Goal: Information Seeking & Learning: Learn about a topic

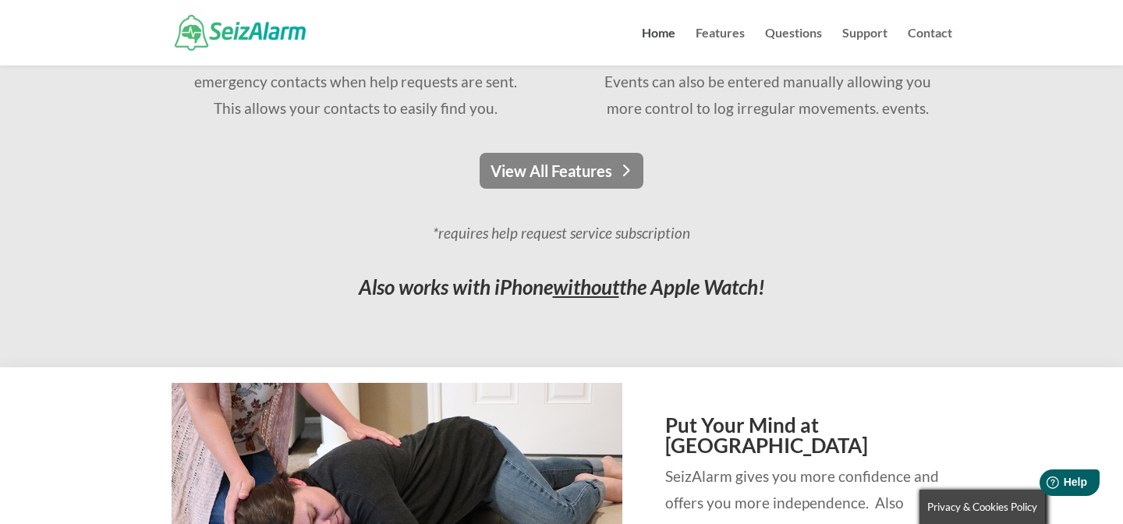
scroll to position [1303, 0]
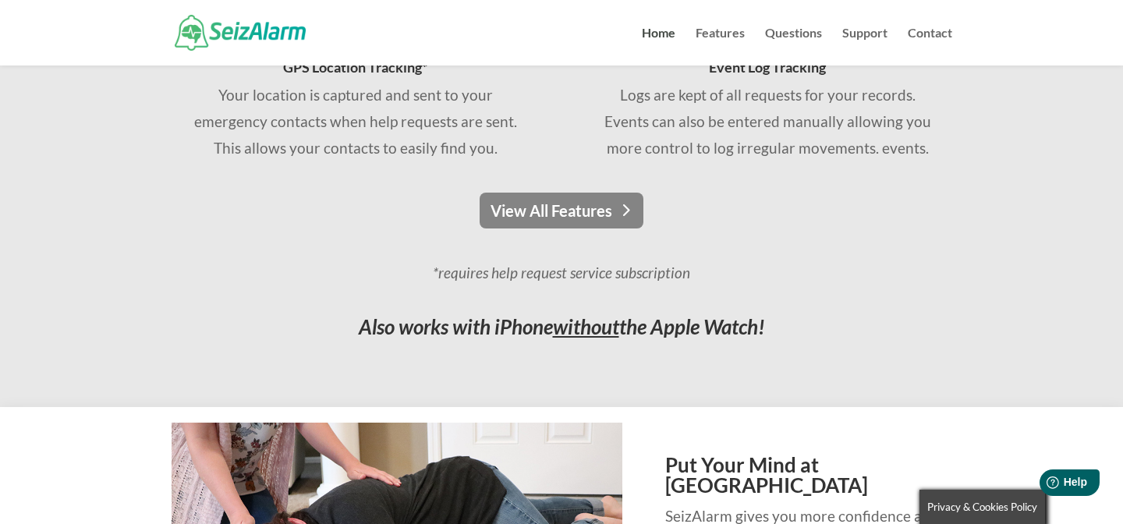
click at [536, 202] on link "View All Features" at bounding box center [562, 211] width 164 height 36
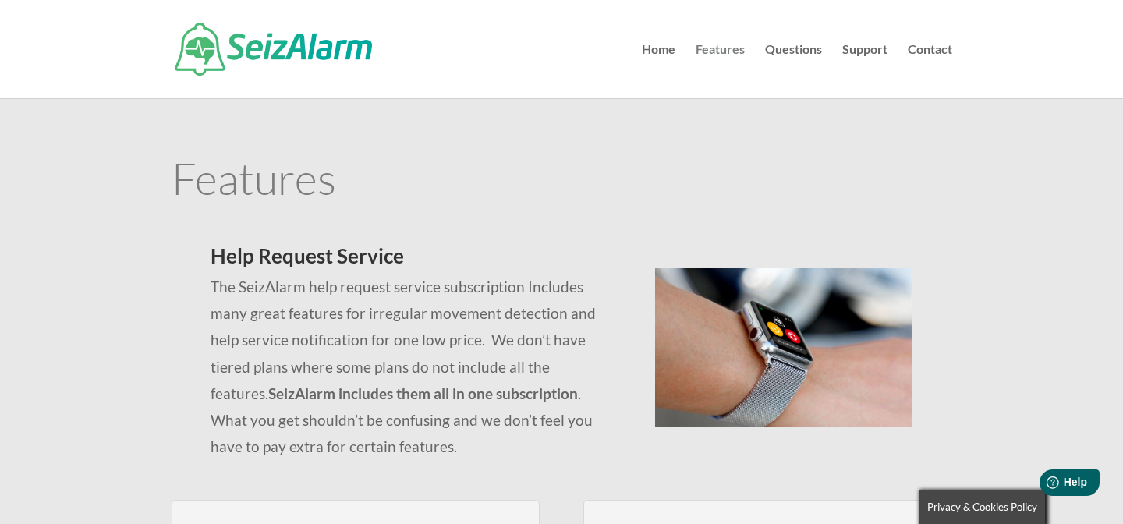
click at [715, 44] on link "Features" at bounding box center [720, 71] width 49 height 55
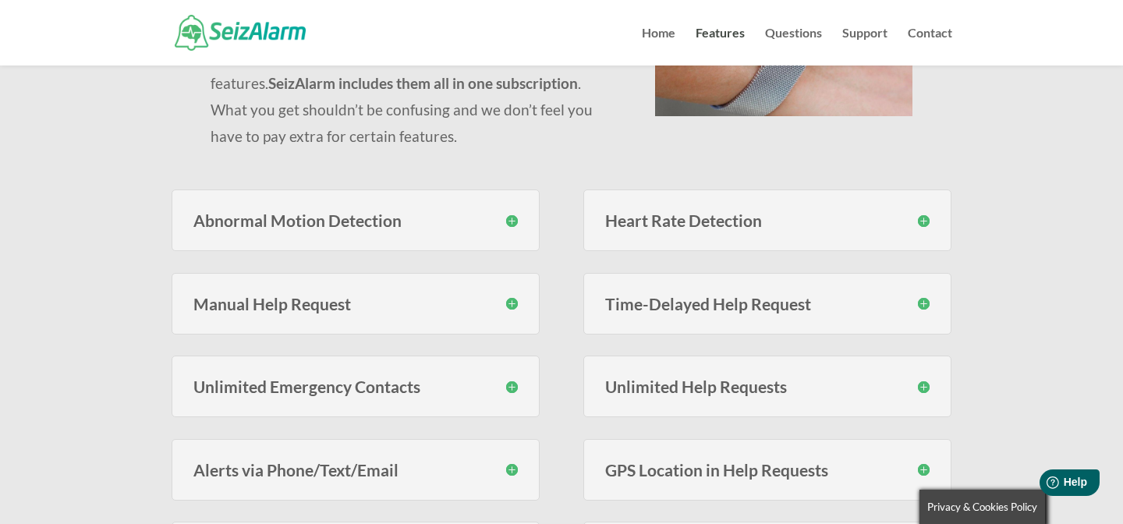
scroll to position [175, 0]
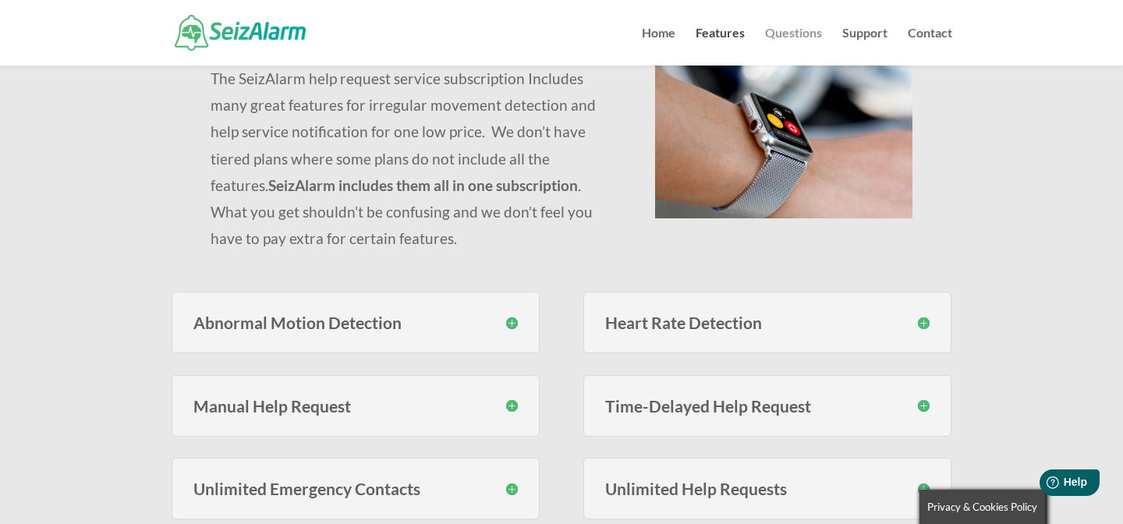
click at [789, 38] on link "Questions" at bounding box center [793, 46] width 57 height 38
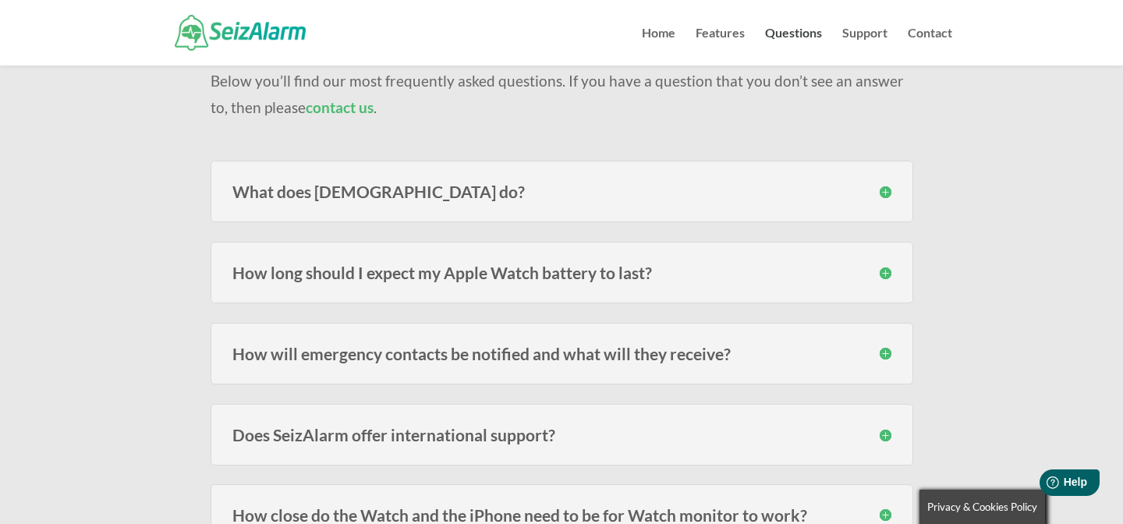
scroll to position [154, 0]
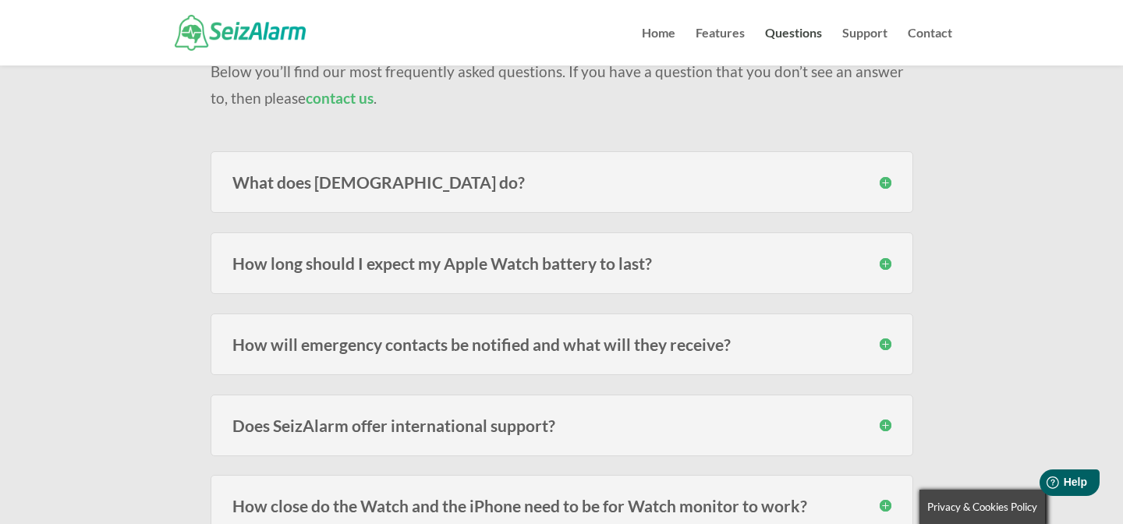
click at [848, 191] on div "What does [DEMOGRAPHIC_DATA] do? SeizAlarm detects irregular/abnormal movement …" at bounding box center [562, 182] width 703 height 62
click at [882, 176] on h3 "What does [DEMOGRAPHIC_DATA] do?" at bounding box center [561, 182] width 659 height 16
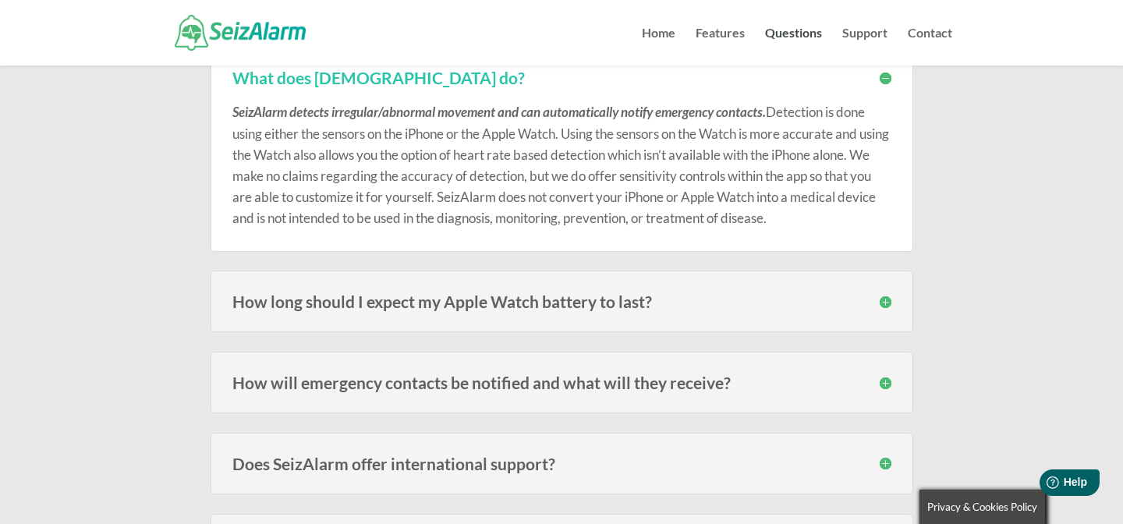
scroll to position [323, 0]
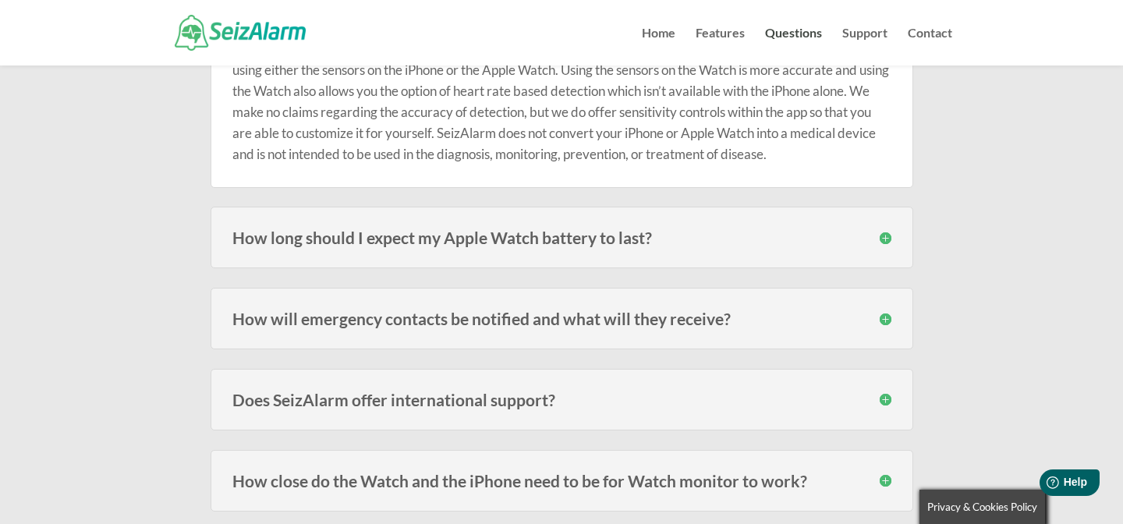
click at [881, 229] on h3 "How long should I expect my Apple Watch battery to last?" at bounding box center [561, 237] width 659 height 16
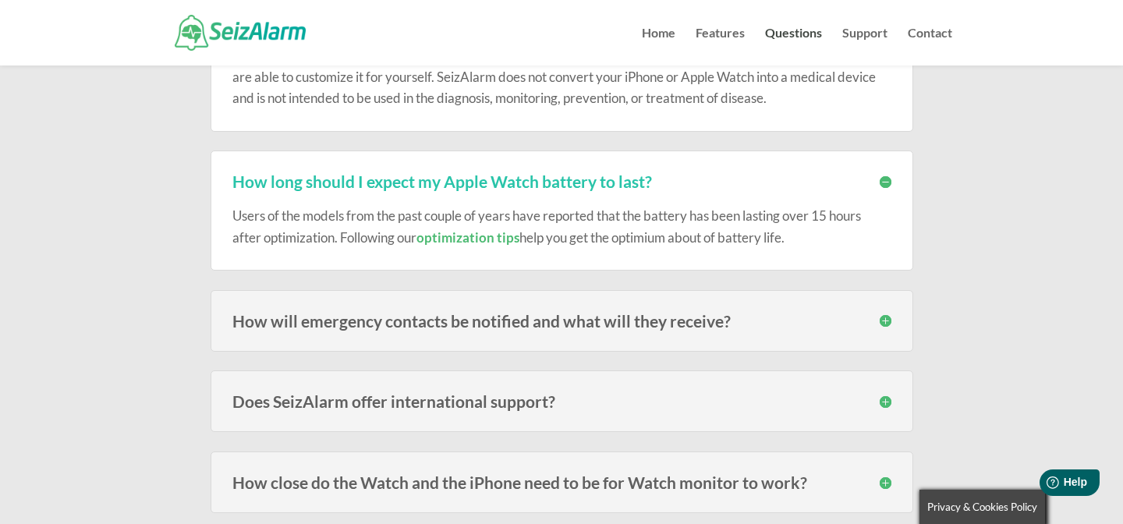
scroll to position [380, 0]
click at [887, 313] on h3 "How will emergency contacts be notified and what will they receive?" at bounding box center [561, 320] width 659 height 16
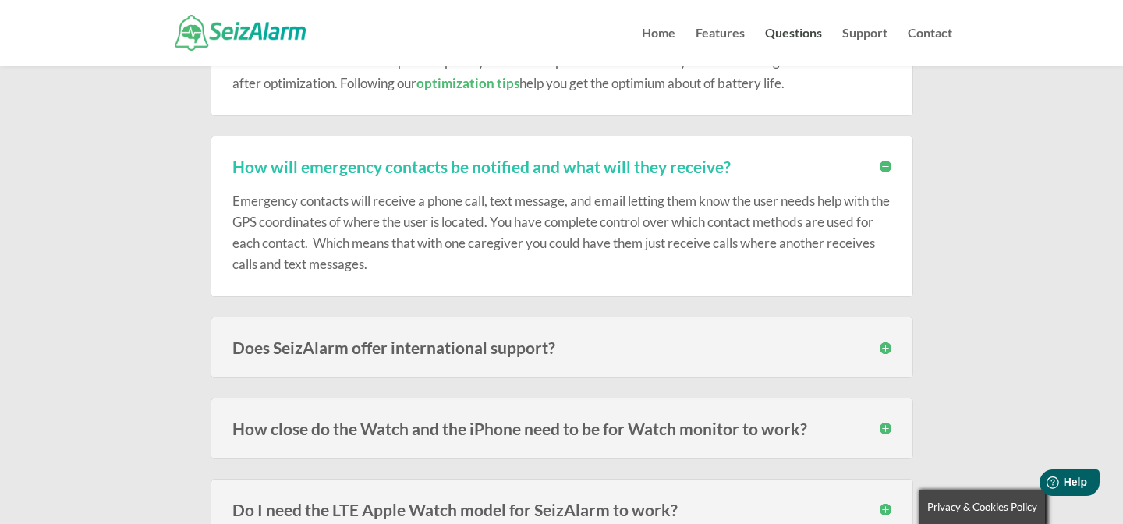
scroll to position [565, 0]
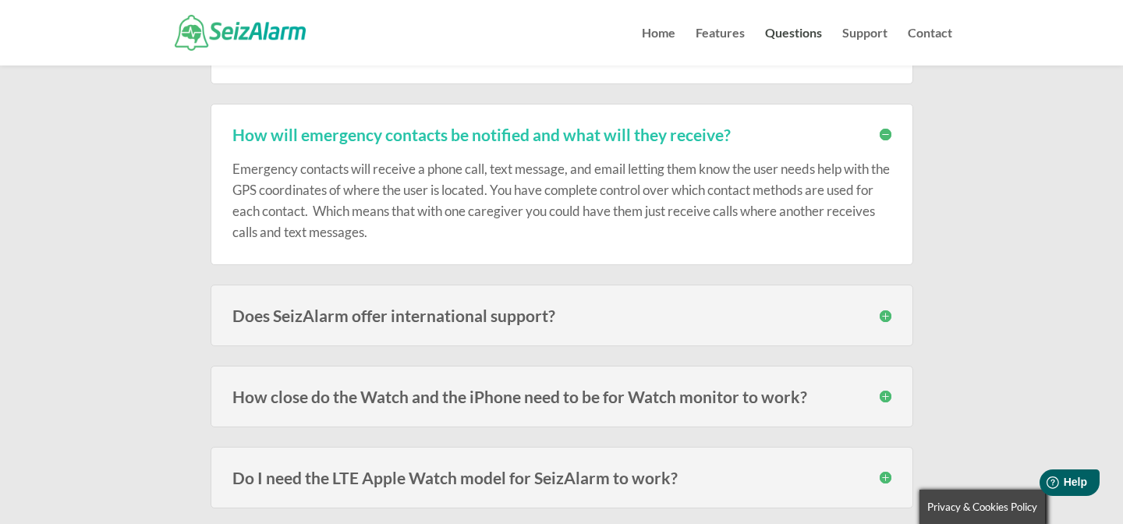
click at [882, 309] on h3 "Does SeizAlarm offer international support?" at bounding box center [561, 315] width 659 height 16
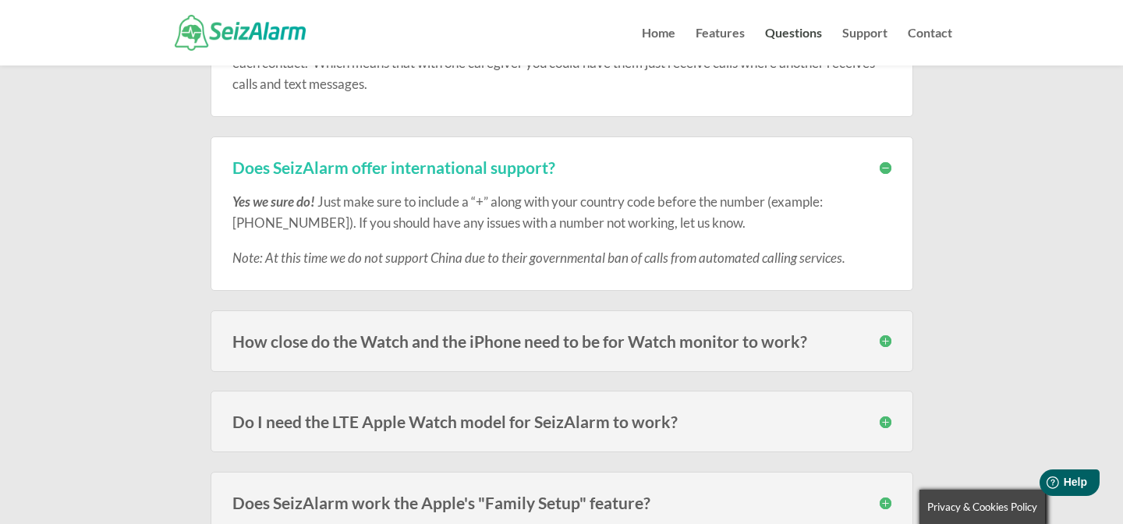
scroll to position [723, 0]
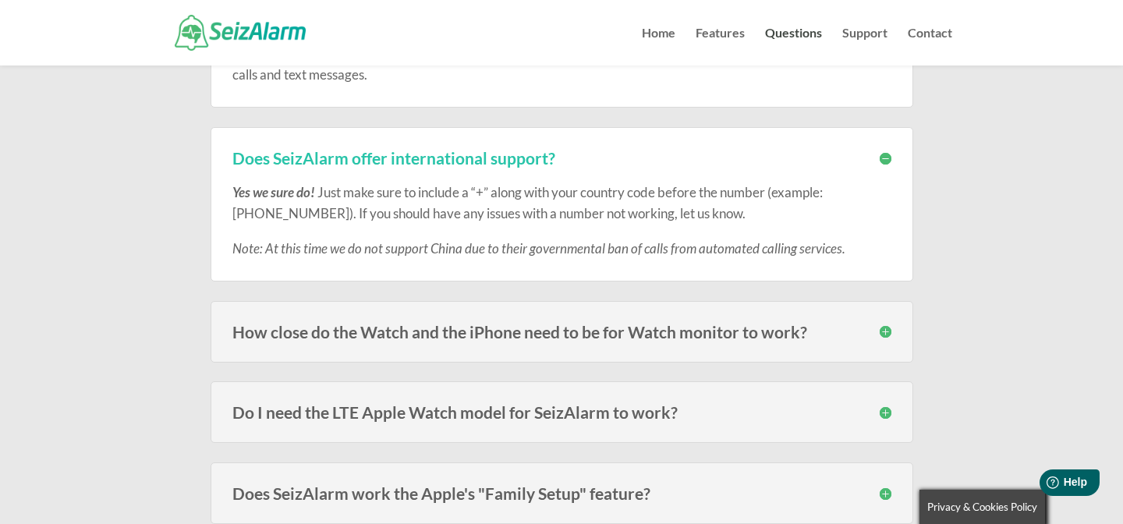
click at [884, 328] on h3 "How close do the Watch and the iPhone need to be for Watch monitor to work?" at bounding box center [561, 332] width 659 height 16
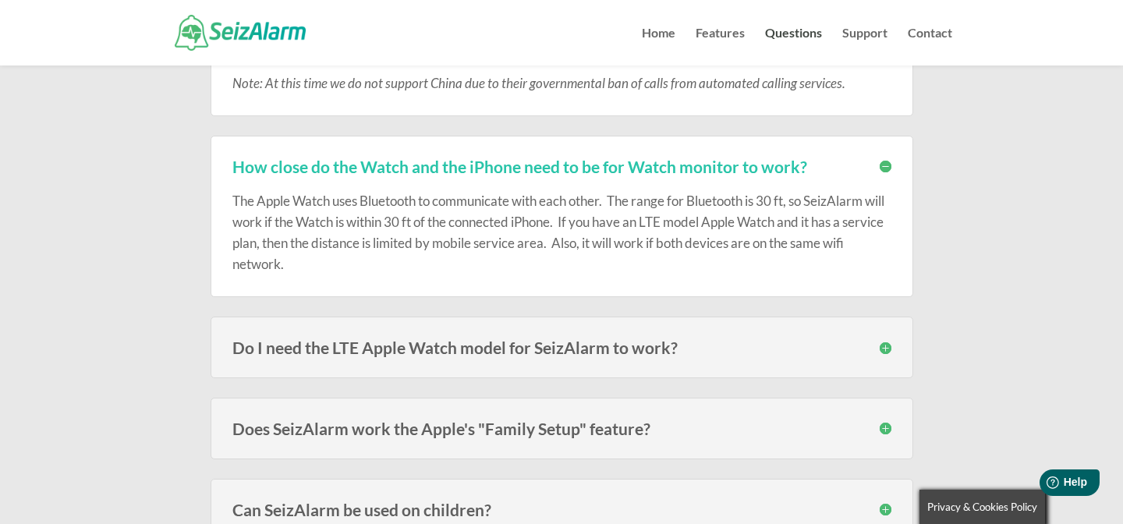
scroll to position [923, 0]
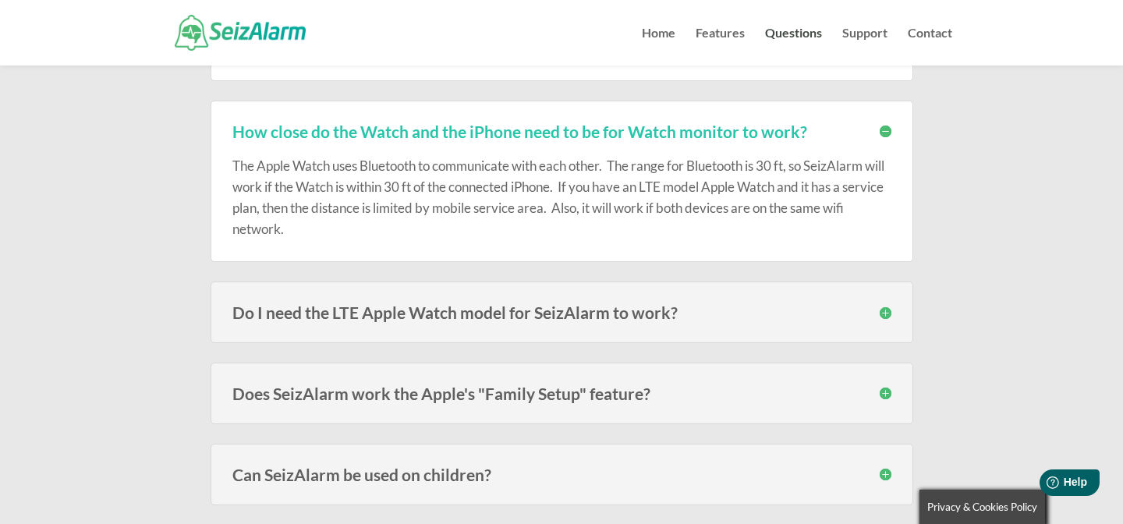
click at [881, 313] on h3 "Do I need the LTE Apple Watch model for SeizAlarm to work?" at bounding box center [561, 312] width 659 height 16
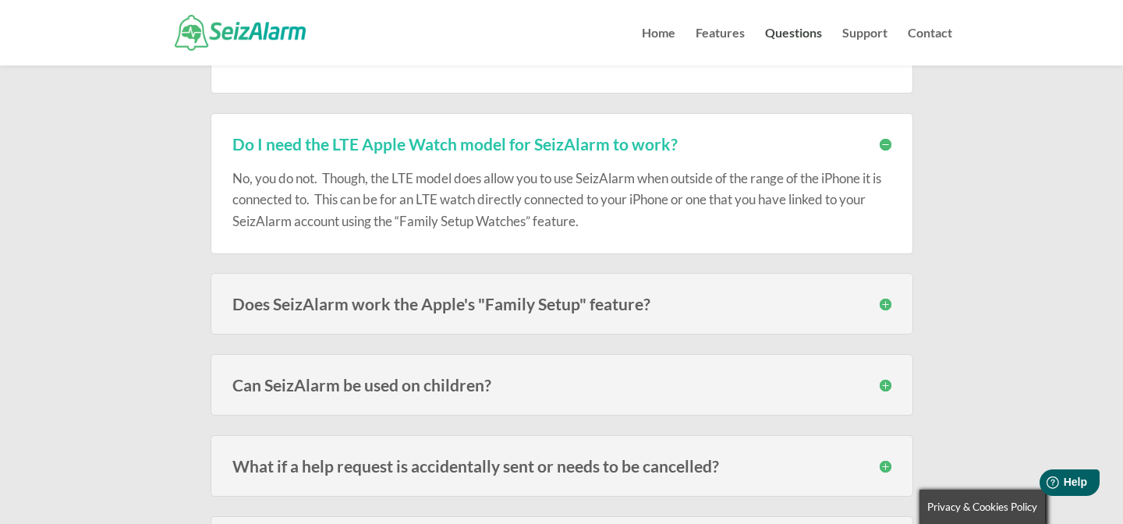
scroll to position [1093, 0]
click at [883, 301] on h3 "Does SeizAlarm work the Apple's "Family Setup" feature?" at bounding box center [561, 302] width 659 height 16
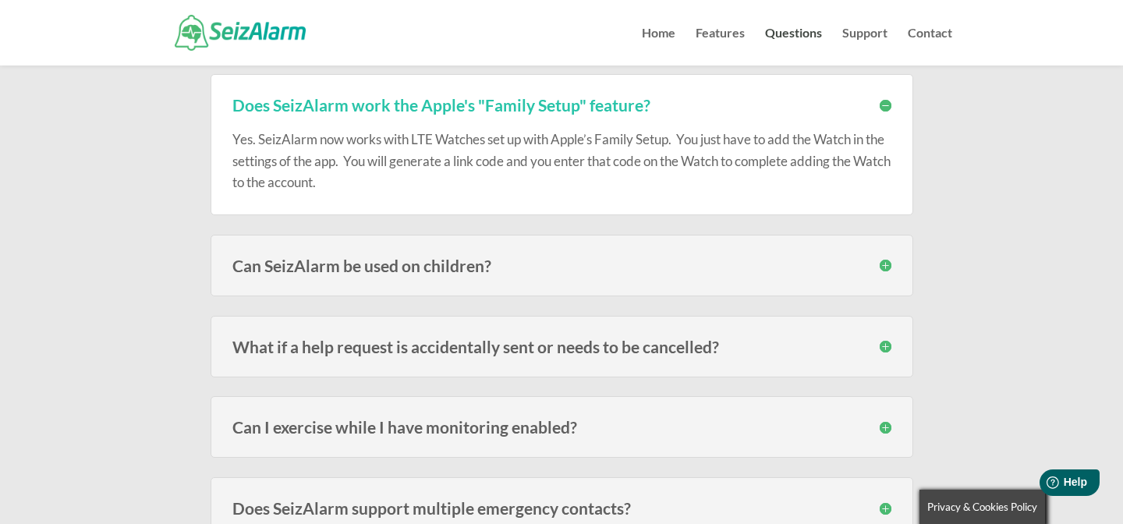
scroll to position [1302, 0]
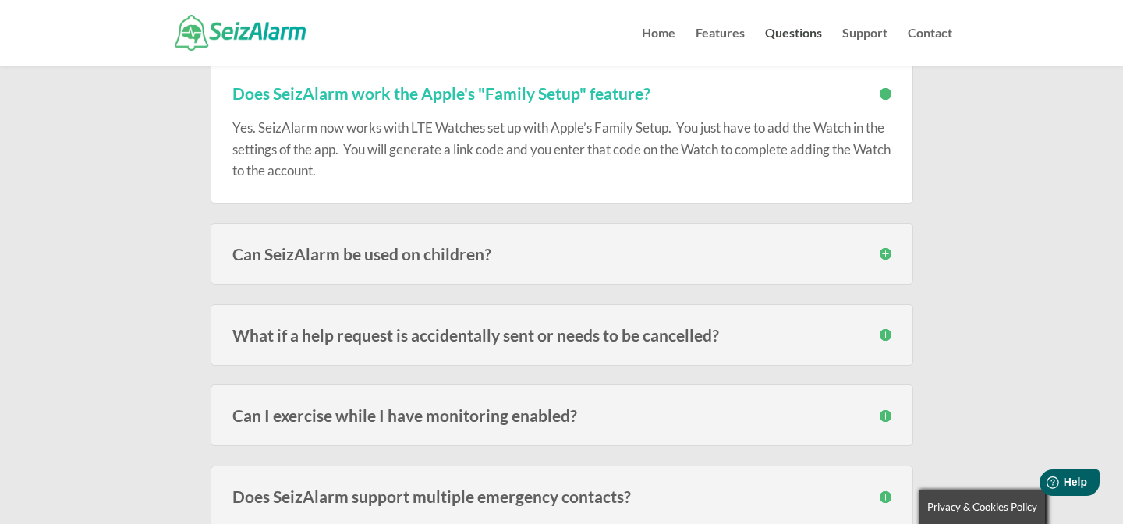
click at [883, 249] on h3 "Can SeizAlarm be used on children?" at bounding box center [561, 254] width 659 height 16
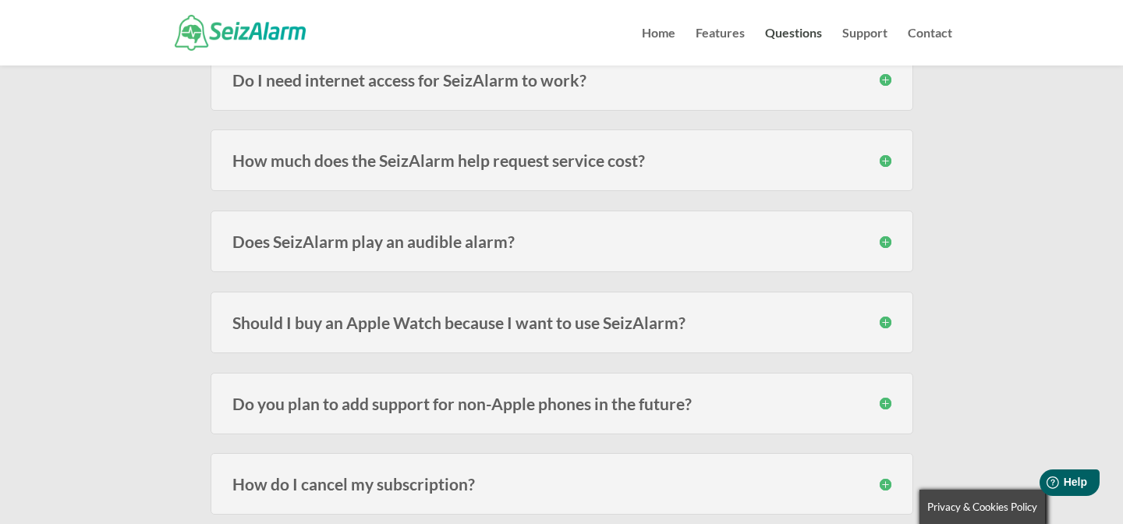
scroll to position [2679, 0]
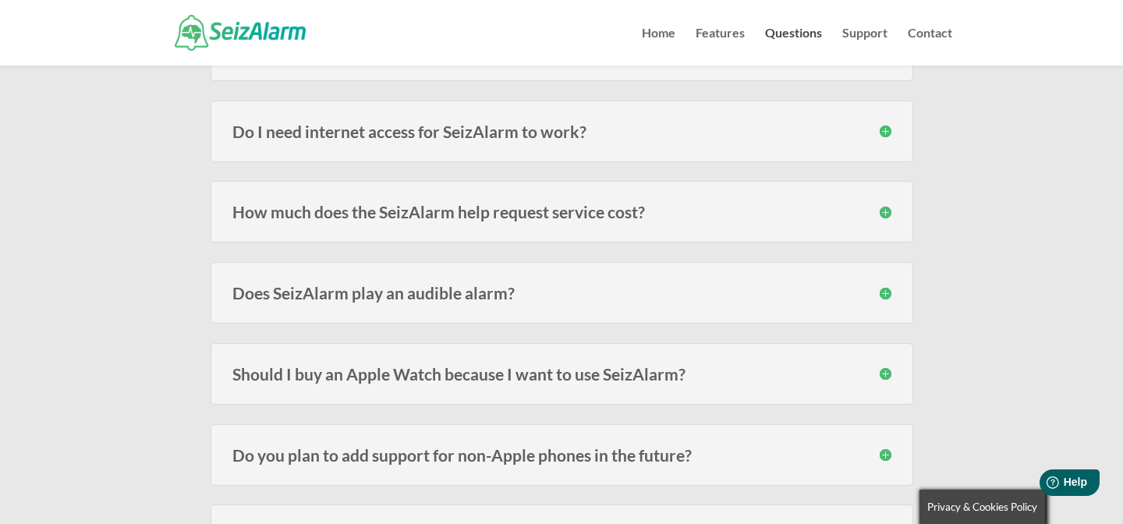
click at [885, 204] on h3 "How much does the SeizAlarm help request service cost?" at bounding box center [561, 212] width 659 height 16
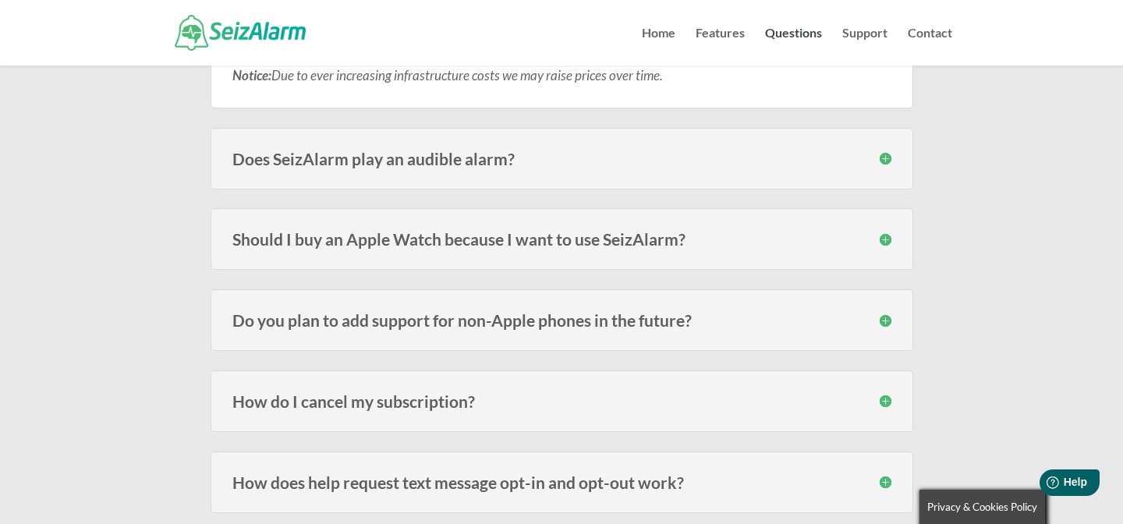
scroll to position [3017, 0]
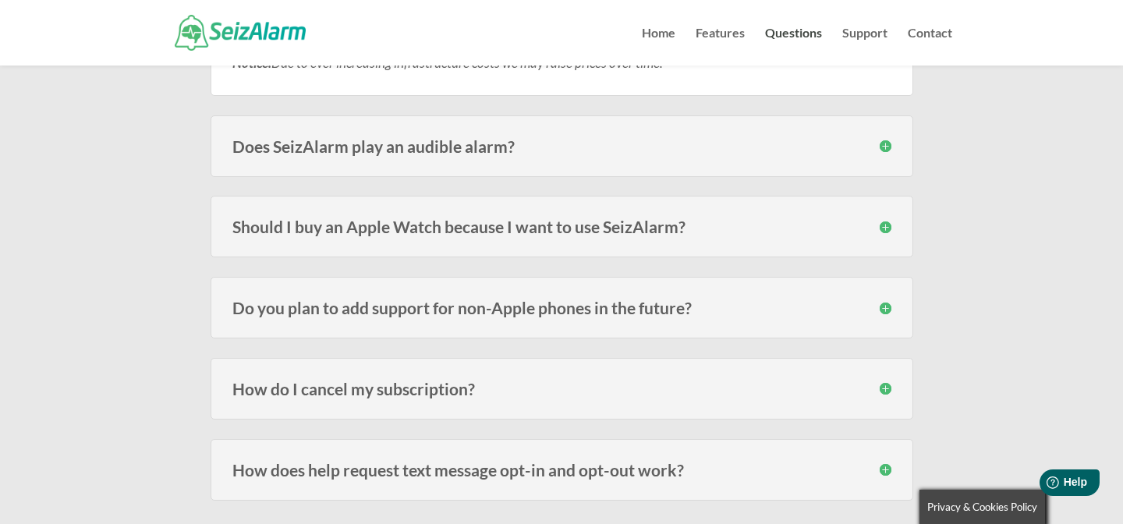
click at [887, 221] on h3 "Should I buy an Apple Watch because I want to use SeizAlarm?" at bounding box center [561, 226] width 659 height 16
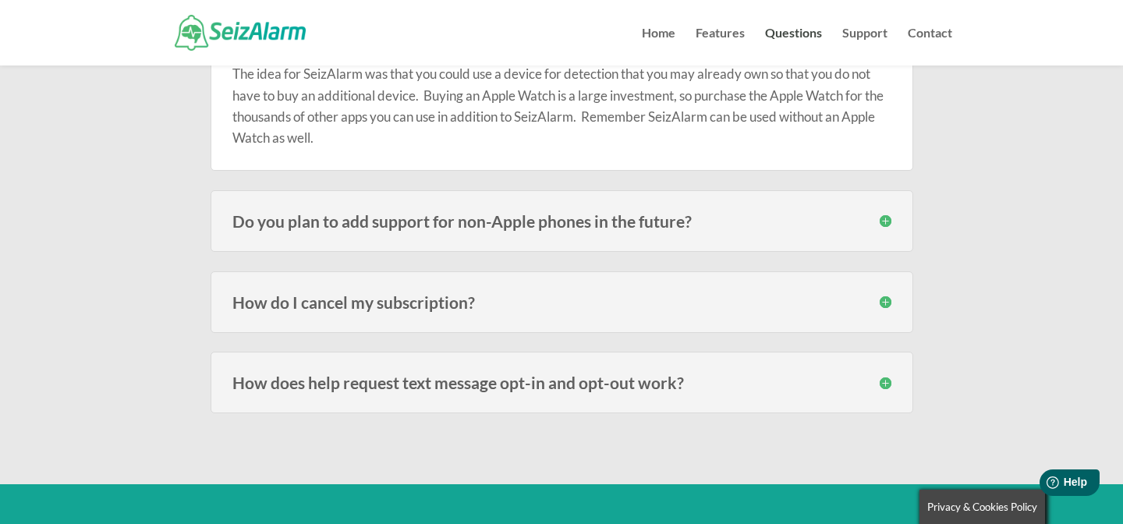
scroll to position [3196, 0]
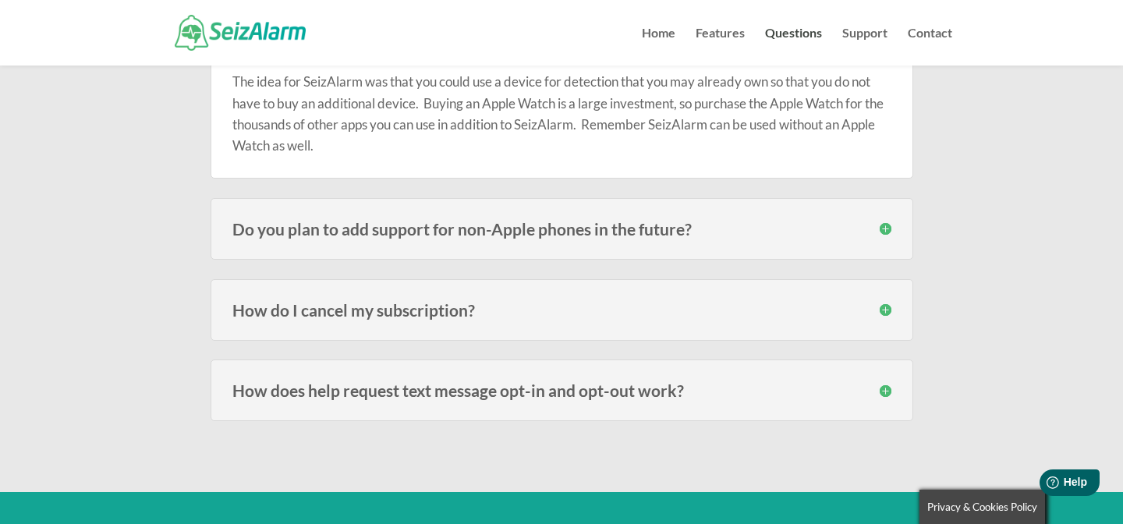
click at [886, 222] on h3 "Do you plan to add support for non-Apple phones in the future?" at bounding box center [561, 229] width 659 height 16
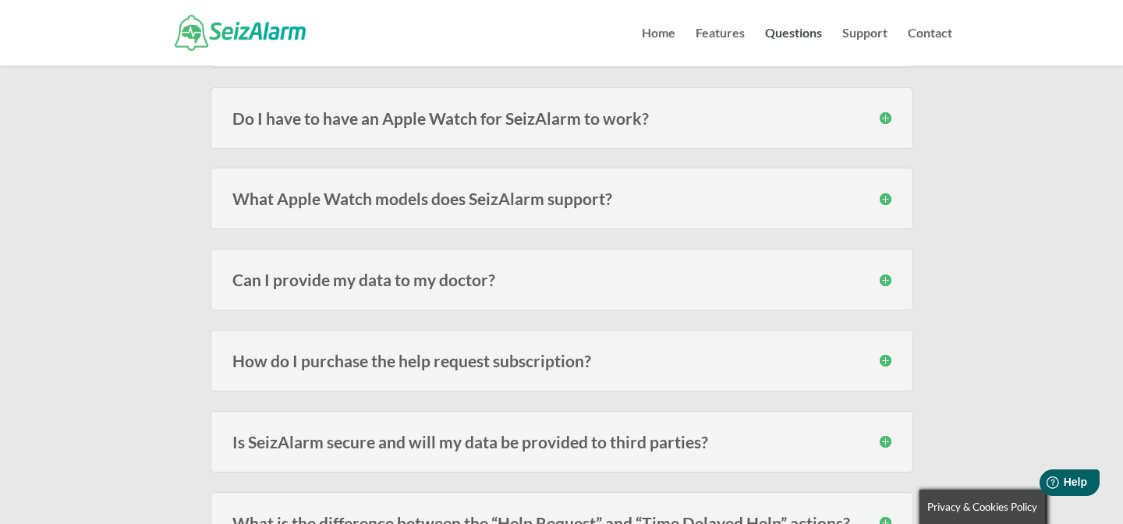
scroll to position [1965, 0]
click at [878, 196] on h3 "What Apple Watch models does SeizAlarm support?" at bounding box center [561, 197] width 659 height 16
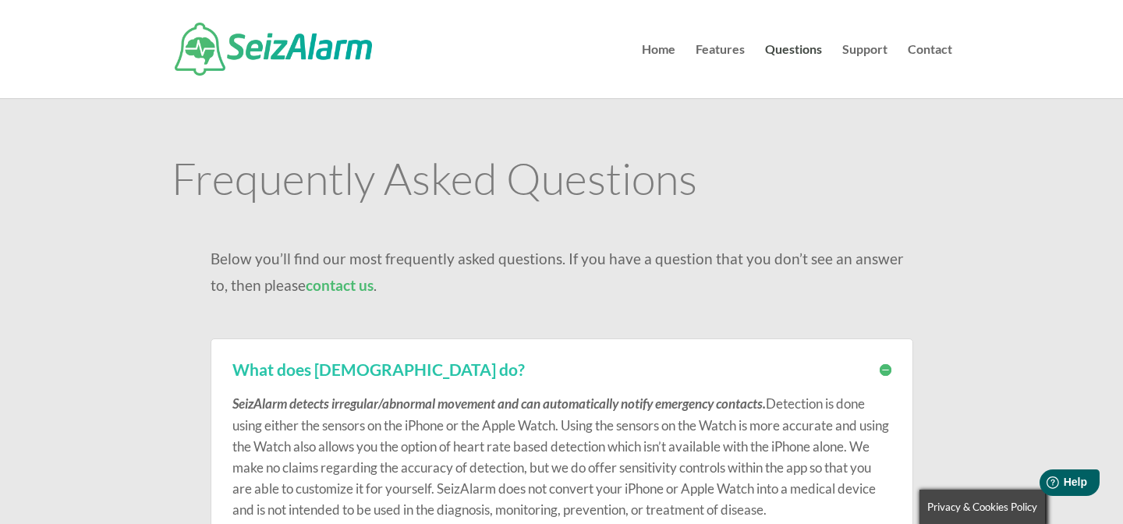
scroll to position [0, 0]
click at [923, 187] on h1 "Frequently Asked Questions" at bounding box center [562, 181] width 781 height 51
